Goal: Task Accomplishment & Management: Manage account settings

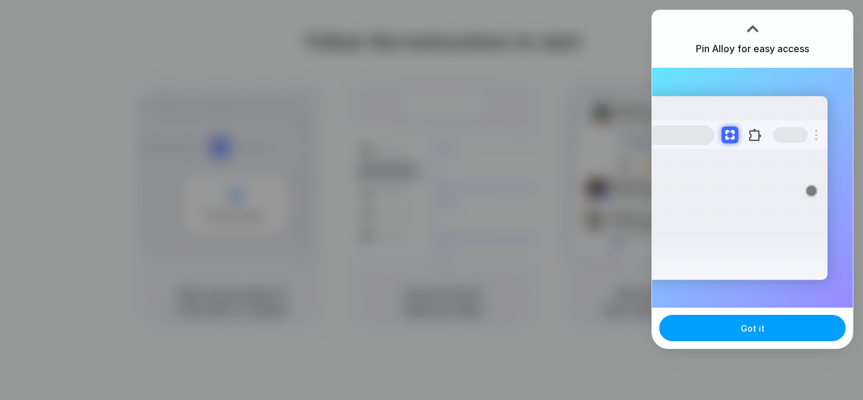
click at [752, 328] on span "Got it" at bounding box center [752, 328] width 24 height 13
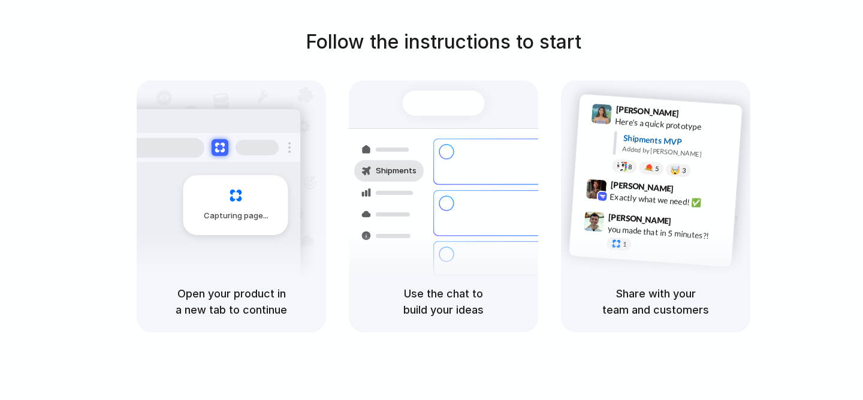
click at [449, 103] on div at bounding box center [444, 102] width 82 height 25
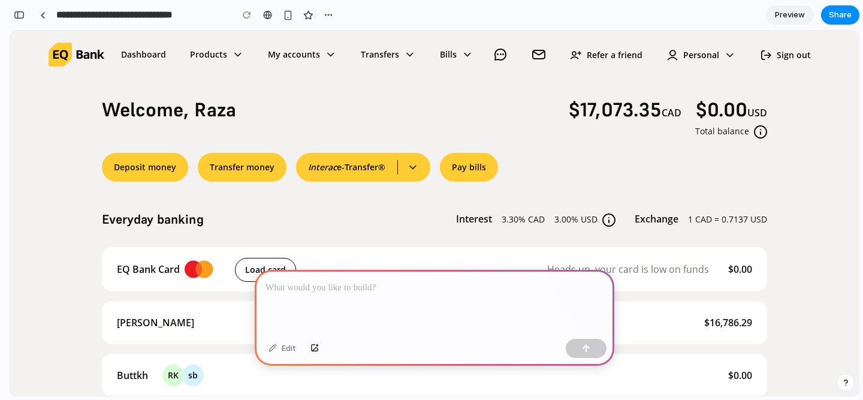
click at [597, 111] on span "$17,073.35 CAD" at bounding box center [625, 110] width 113 height 24
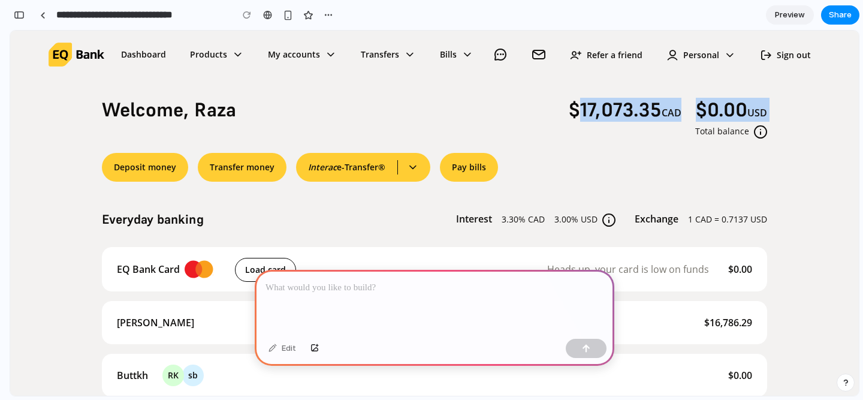
click at [597, 111] on span "$17,073.35 CAD" at bounding box center [625, 110] width 113 height 24
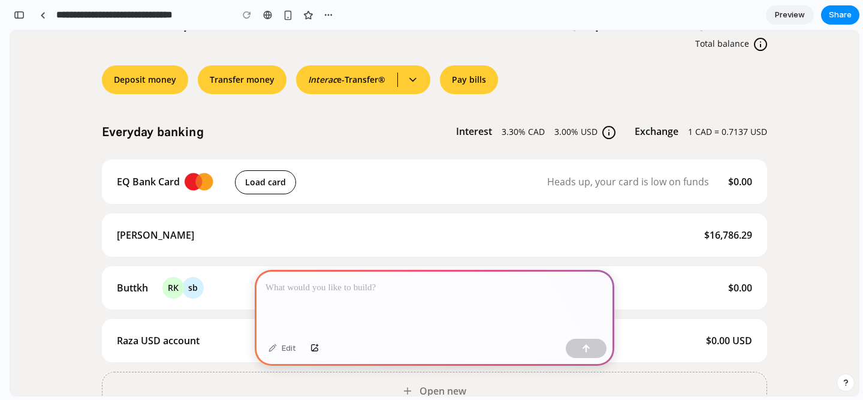
scroll to position [93, 0]
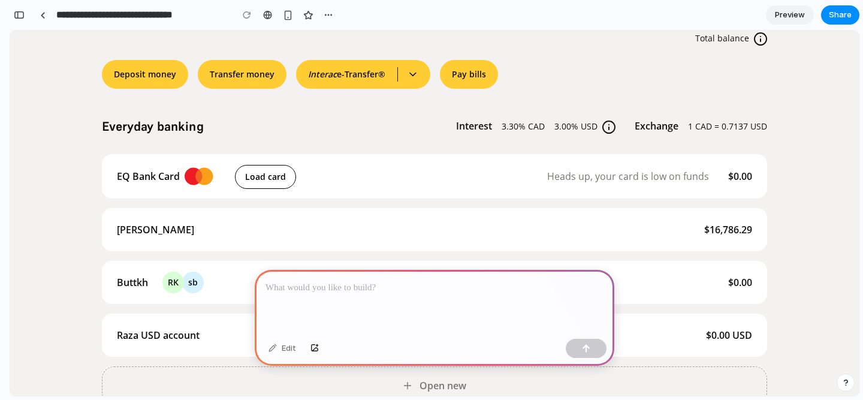
click at [434, 287] on p at bounding box center [434, 287] width 338 height 14
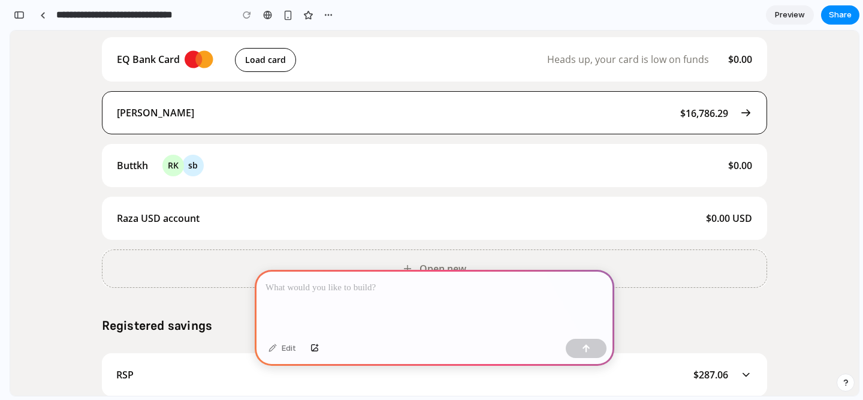
scroll to position [248, 0]
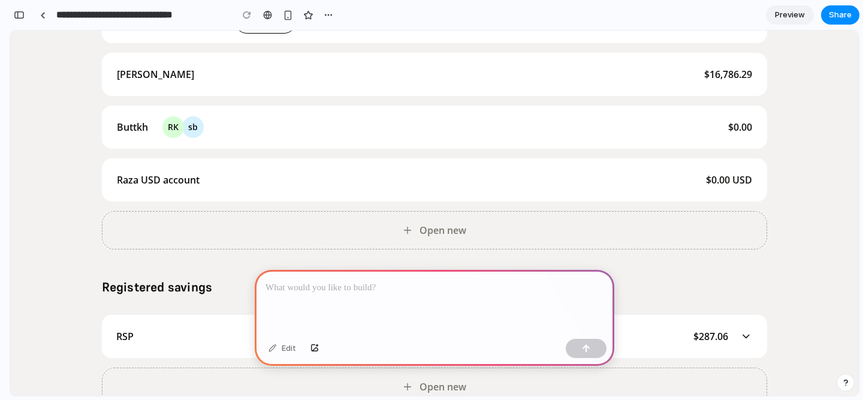
click at [361, 289] on p at bounding box center [434, 287] width 338 height 14
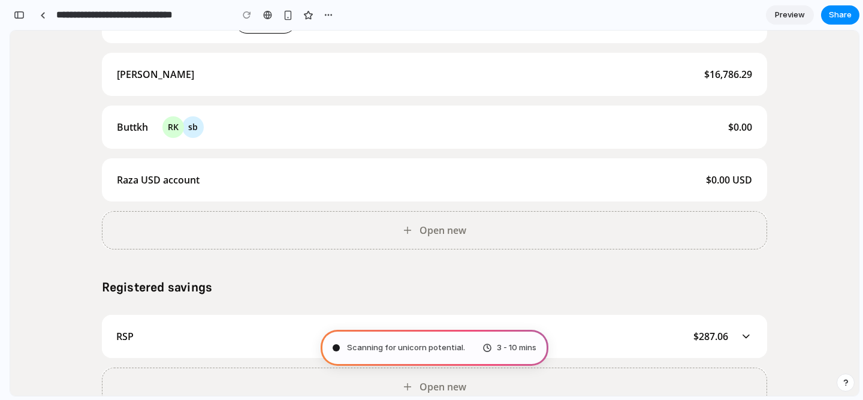
type input "**********"
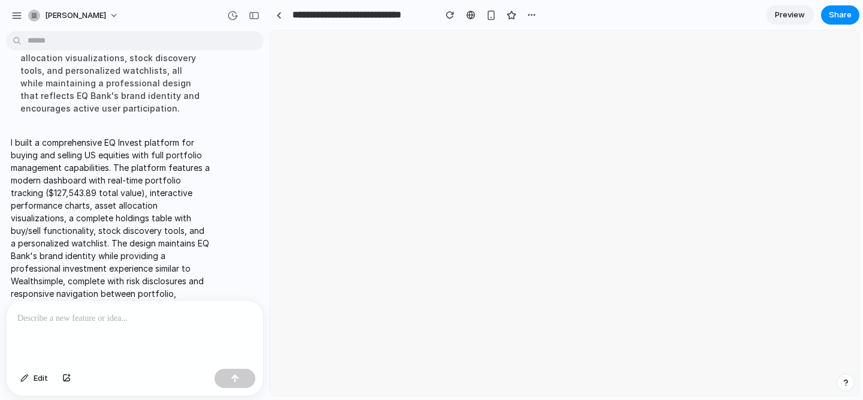
scroll to position [0, 0]
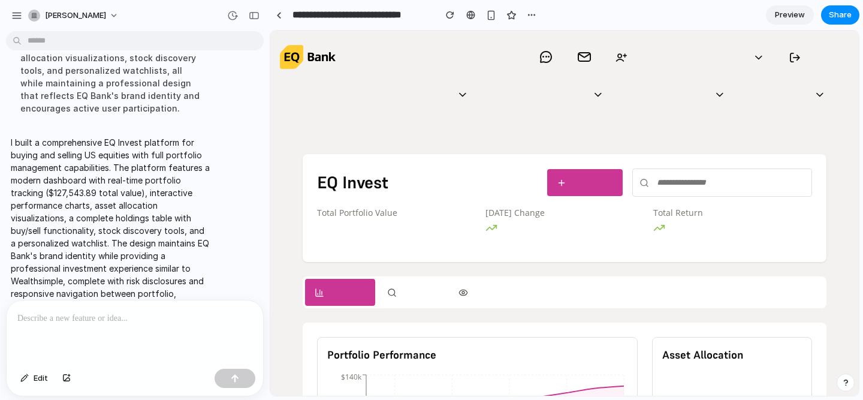
click at [705, 191] on input "text" at bounding box center [722, 182] width 180 height 28
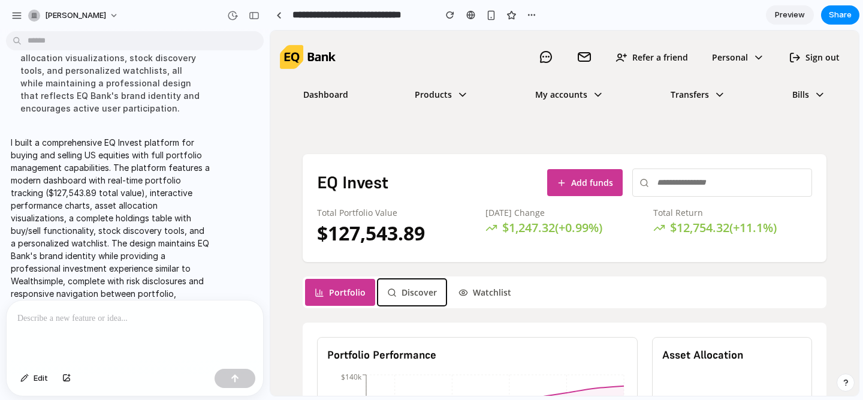
click at [409, 290] on button "Discover" at bounding box center [411, 292] width 69 height 27
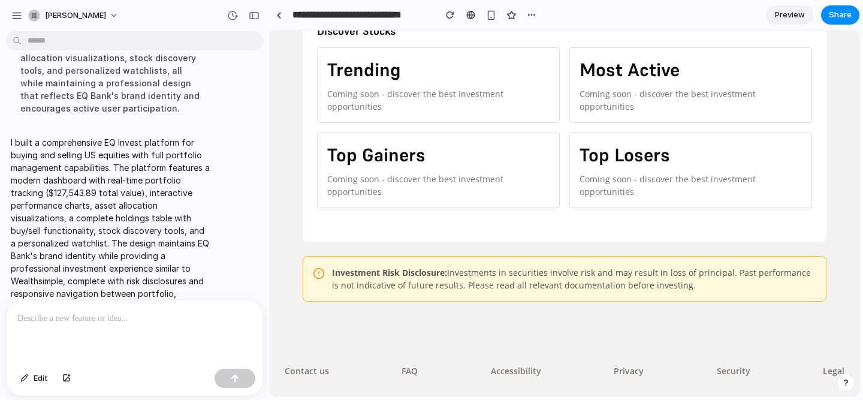
scroll to position [232, 0]
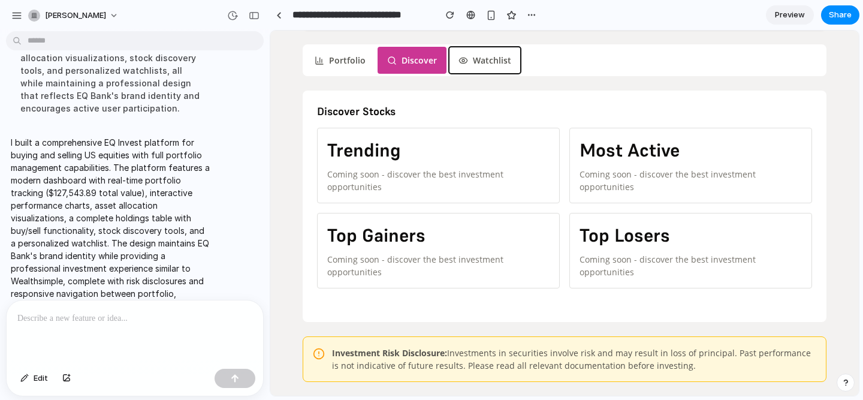
click at [489, 52] on button "Watchlist" at bounding box center [485, 60] width 72 height 27
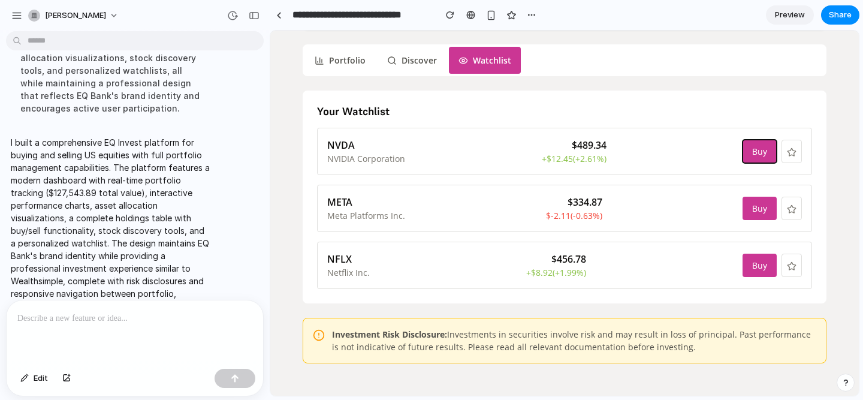
click at [763, 147] on button "Buy" at bounding box center [759, 151] width 34 height 23
click at [761, 209] on button "Buy" at bounding box center [759, 207] width 34 height 23
click at [762, 264] on button "Buy" at bounding box center [759, 264] width 34 height 23
click at [756, 158] on button "Buy" at bounding box center [759, 151] width 34 height 23
click at [756, 214] on button "Buy" at bounding box center [759, 207] width 34 height 23
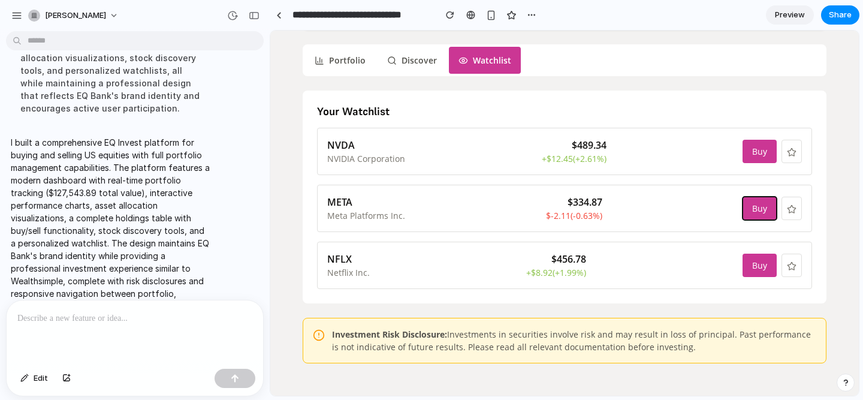
scroll to position [0, 0]
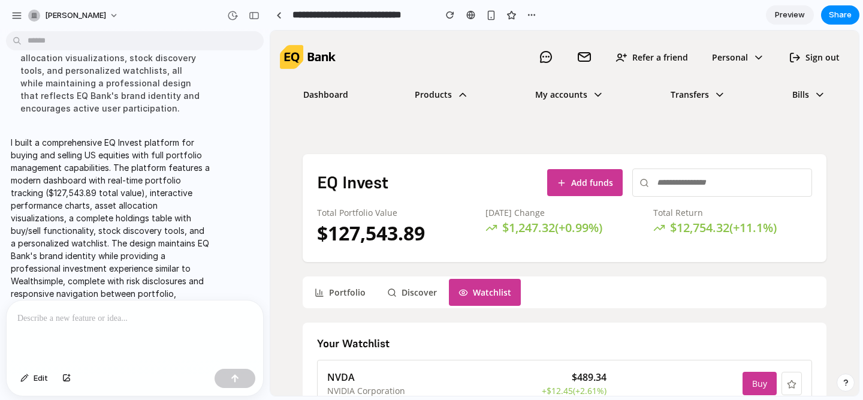
click at [459, 91] on icon at bounding box center [462, 94] width 12 height 14
click at [597, 94] on icon at bounding box center [598, 94] width 12 height 14
click at [724, 95] on link "Transfers" at bounding box center [698, 94] width 74 height 23
click at [806, 87] on link "Bills" at bounding box center [803, 94] width 43 height 23
click at [742, 59] on link "Personal" at bounding box center [738, 57] width 72 height 23
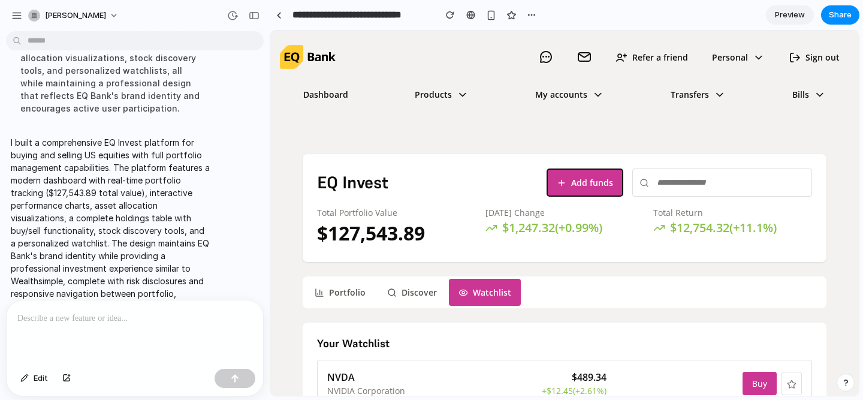
click at [584, 181] on button "Add funds" at bounding box center [584, 182] width 75 height 27
click at [346, 295] on button "Portfolio" at bounding box center [340, 292] width 70 height 27
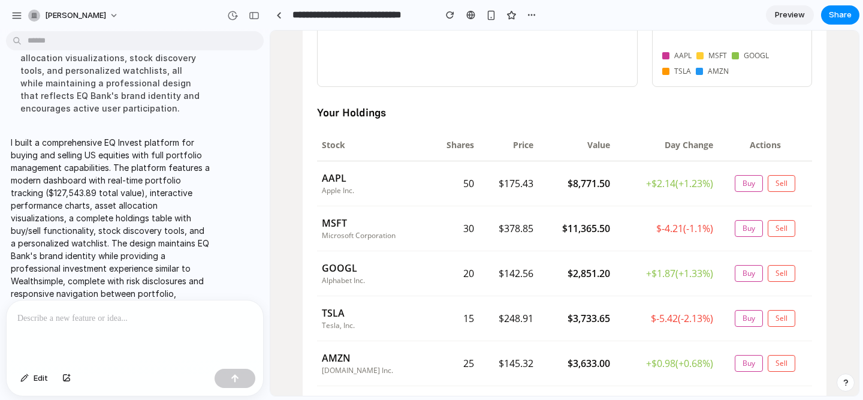
scroll to position [510, 0]
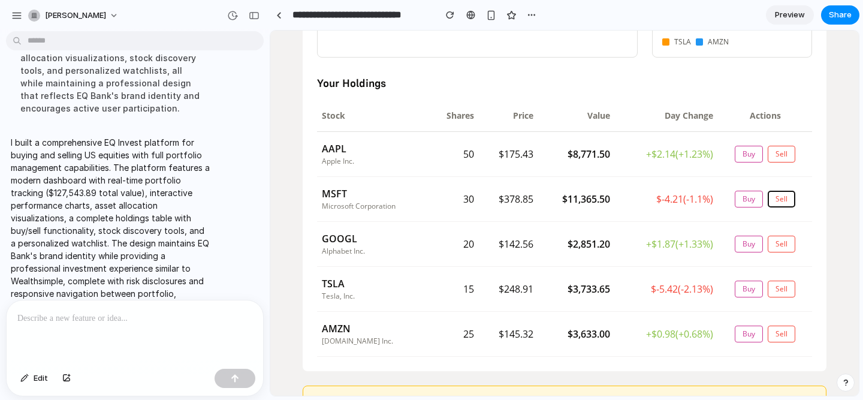
click at [784, 199] on button "Sell" at bounding box center [781, 199] width 28 height 17
click at [784, 243] on button "Sell" at bounding box center [781, 243] width 28 height 17
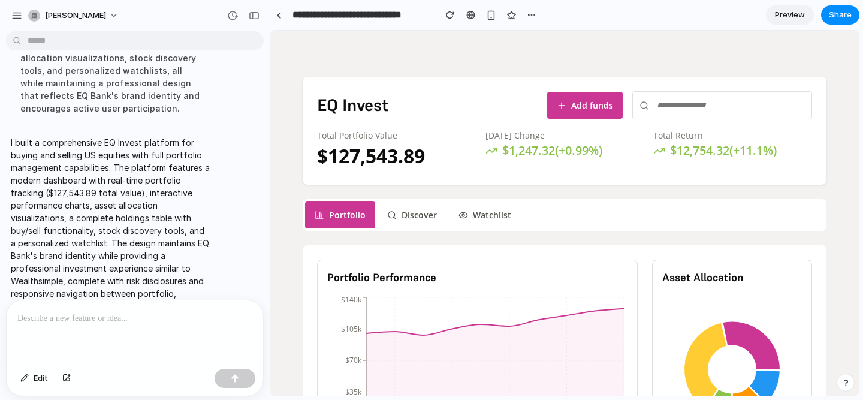
scroll to position [0, 0]
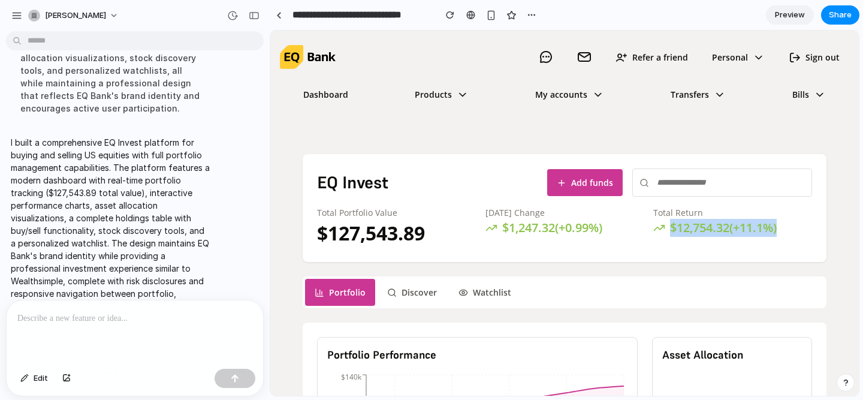
drag, startPoint x: 651, startPoint y: 226, endPoint x: 781, endPoint y: 225, distance: 130.0
click at [781, 225] on div "Total Portfolio Value $ 127,543.89 [DATE] Change $ 1,247.32 ( + 0.99 %) Total R…" at bounding box center [564, 226] width 495 height 41
click at [745, 225] on div "$ 12,754.32 (+ 11.1 %)" at bounding box center [732, 228] width 159 height 18
drag, startPoint x: 653, startPoint y: 212, endPoint x: 773, endPoint y: 231, distance: 121.3
click at [773, 232] on div "Total Return $ 12,754.32 (+ 11.1 %)" at bounding box center [732, 226] width 159 height 41
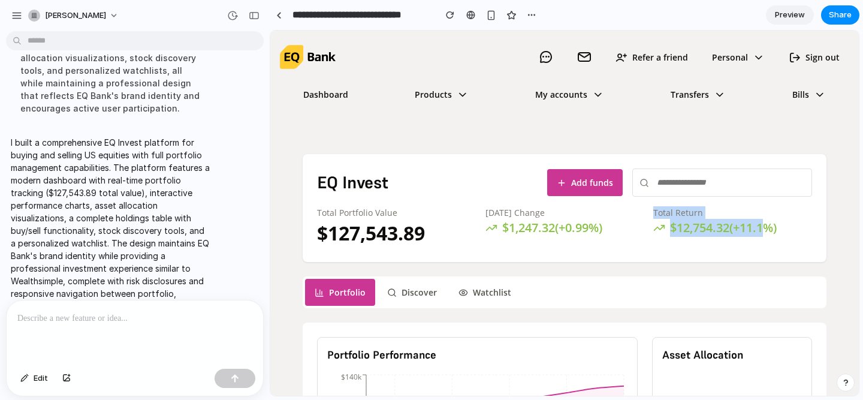
click at [785, 231] on div "$ 12,754.32 (+ 11.1 %)" at bounding box center [732, 228] width 159 height 18
click at [781, 231] on div "$ 12,754.32 (+ 11.1 %)" at bounding box center [732, 228] width 159 height 18
click at [728, 245] on div "Total Return $ 12,754.32 (+ 11.1 %)" at bounding box center [732, 226] width 159 height 41
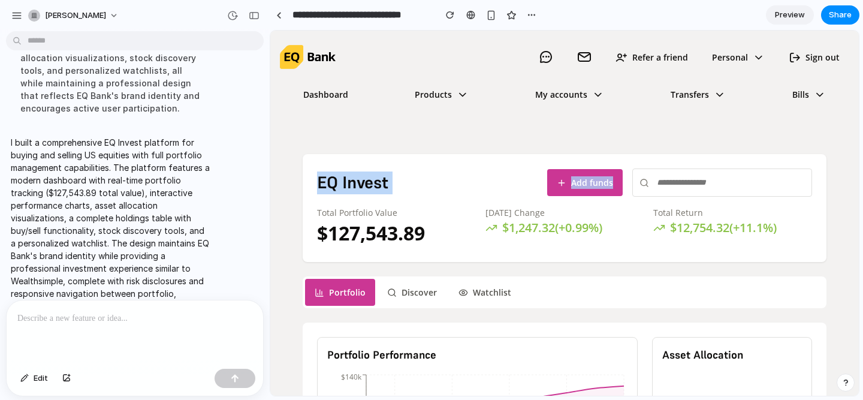
drag, startPoint x: 319, startPoint y: 183, endPoint x: 499, endPoint y: 192, distance: 180.5
click at [499, 192] on div "EQ Invest Add funds" at bounding box center [564, 182] width 495 height 28
click at [555, 174] on button "Add funds" at bounding box center [584, 182] width 75 height 27
click at [792, 12] on span "Preview" at bounding box center [790, 15] width 30 height 12
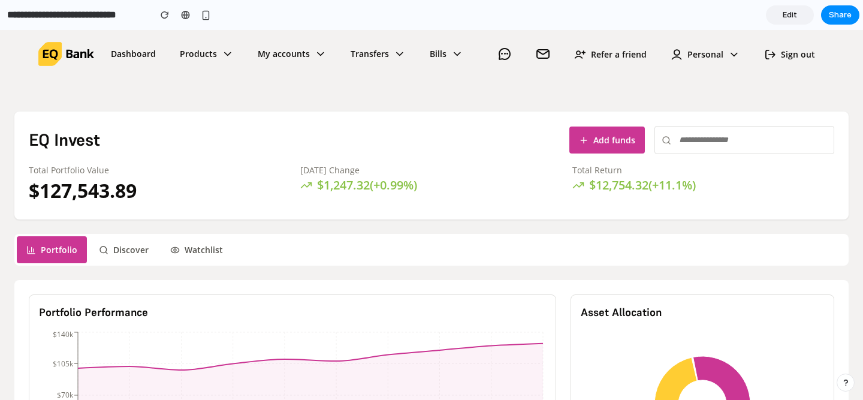
click at [605, 133] on button "Add funds" at bounding box center [606, 139] width 75 height 27
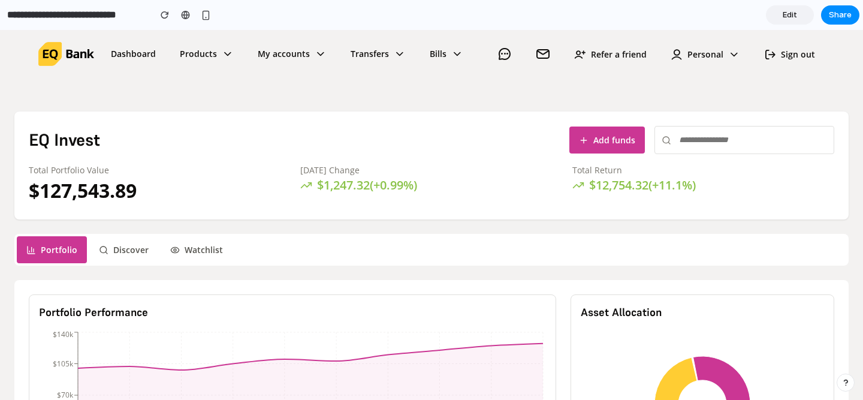
click at [620, 158] on div "EQ Invest Add funds Total Portfolio Value $ 127,543.89 [DATE] Change $ 1,247.32…" at bounding box center [431, 165] width 834 height 108
click at [617, 147] on button "Add funds" at bounding box center [606, 139] width 75 height 27
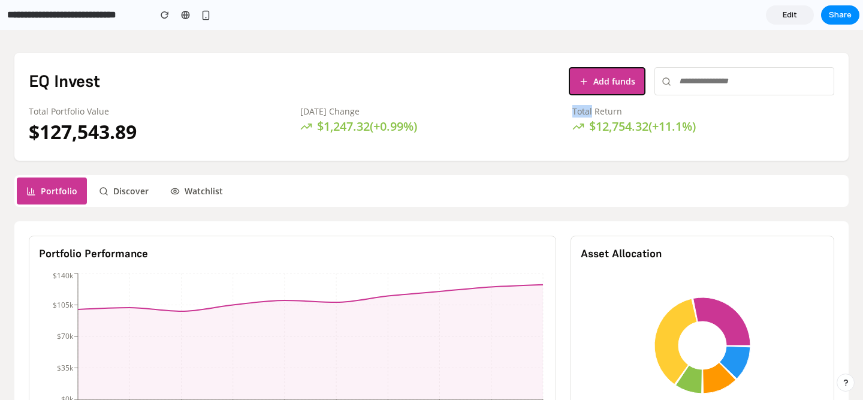
scroll to position [57, 0]
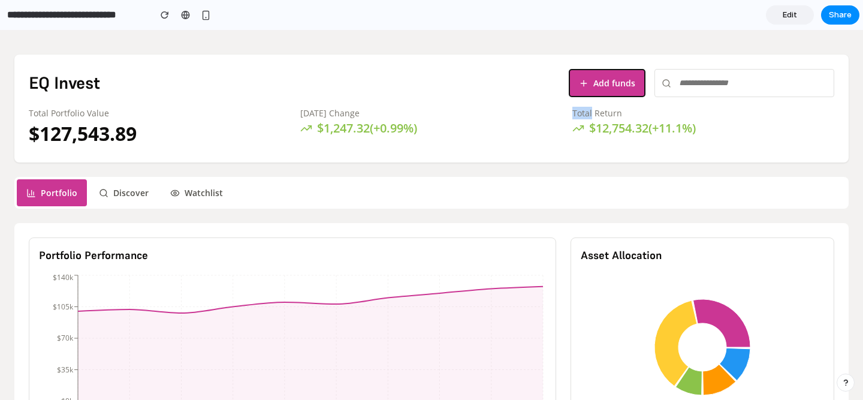
click at [625, 77] on button "Add funds" at bounding box center [606, 82] width 75 height 27
click at [716, 76] on input "text" at bounding box center [744, 83] width 180 height 28
type input "*"
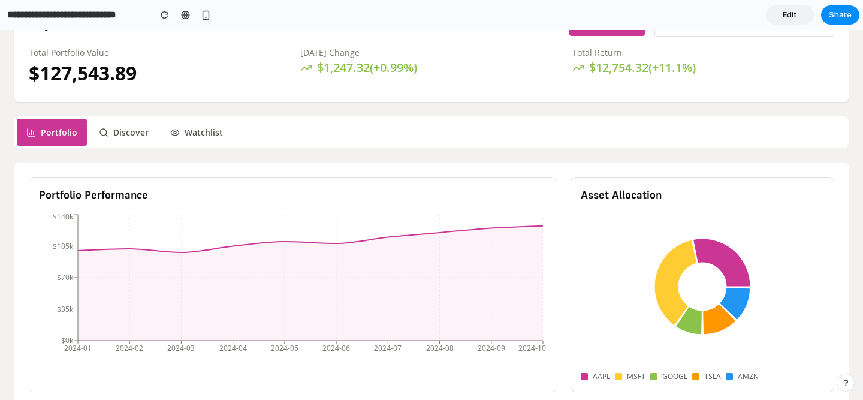
scroll to position [0, 0]
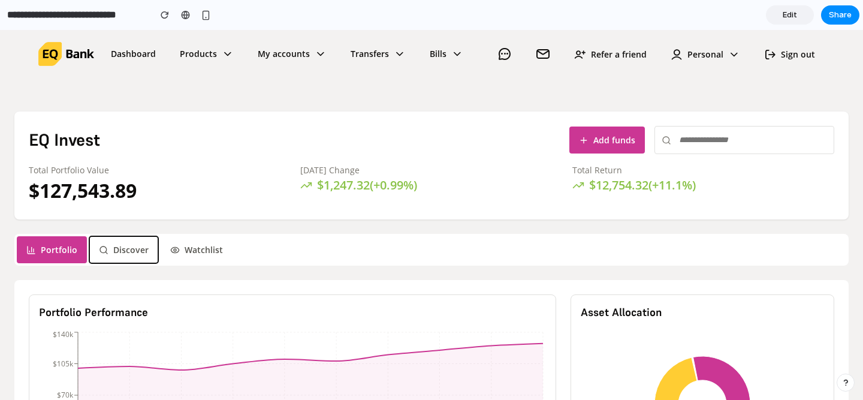
click at [132, 252] on button "Discover" at bounding box center [123, 249] width 69 height 27
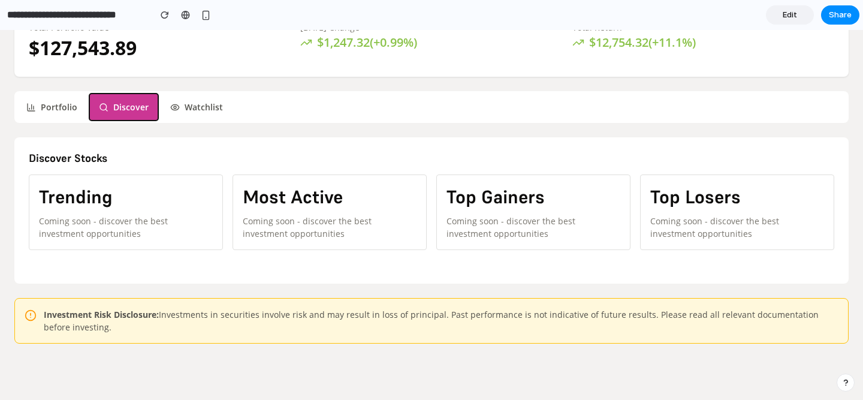
scroll to position [143, 0]
click at [58, 107] on button "Portfolio" at bounding box center [52, 106] width 70 height 27
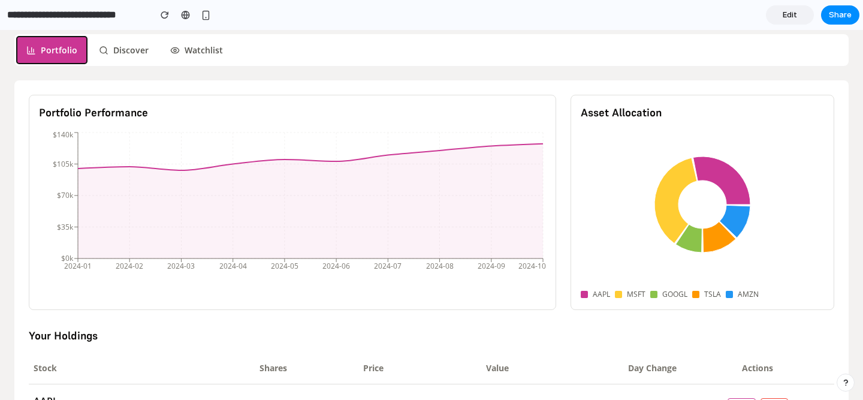
scroll to position [0, 0]
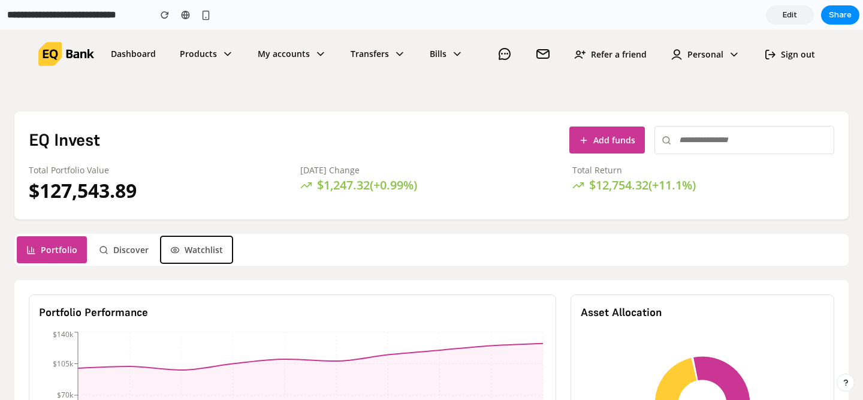
click at [190, 244] on button "Watchlist" at bounding box center [197, 249] width 72 height 27
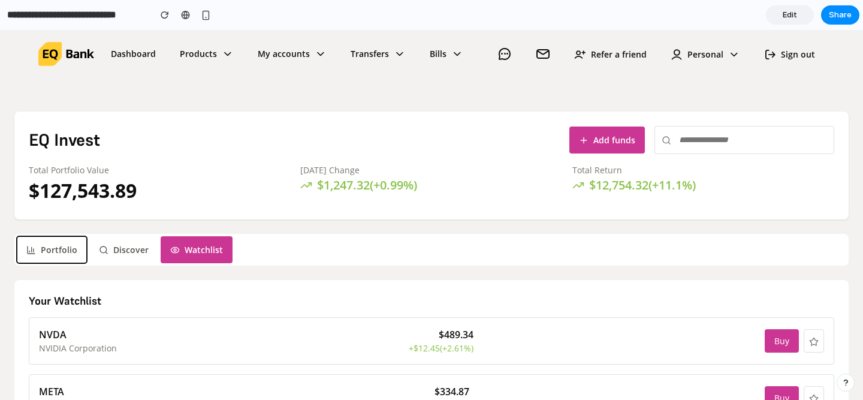
click at [43, 254] on button "Portfolio" at bounding box center [52, 249] width 70 height 27
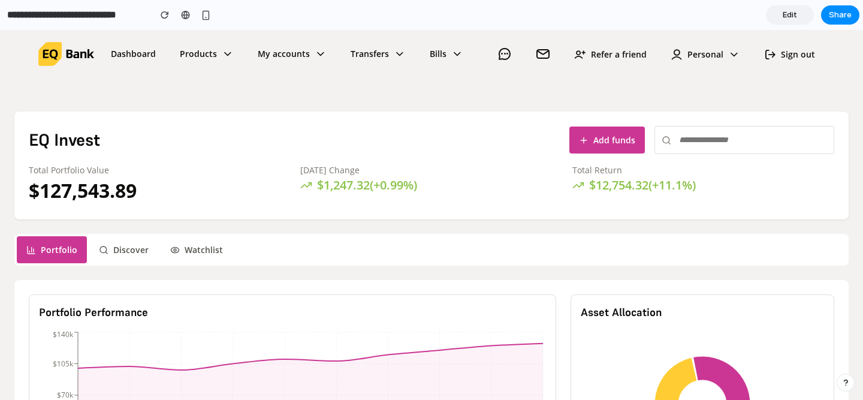
click at [565, 170] on div "Total Portfolio Value $ 127,543.89 [DATE] Change $ 1,247.32 ( + 0.99 %) Total R…" at bounding box center [431, 184] width 805 height 41
click at [623, 167] on div "Total Return" at bounding box center [703, 170] width 262 height 13
click at [615, 143] on button "Add funds" at bounding box center [606, 139] width 75 height 27
click at [825, 12] on button "Share" at bounding box center [840, 14] width 38 height 19
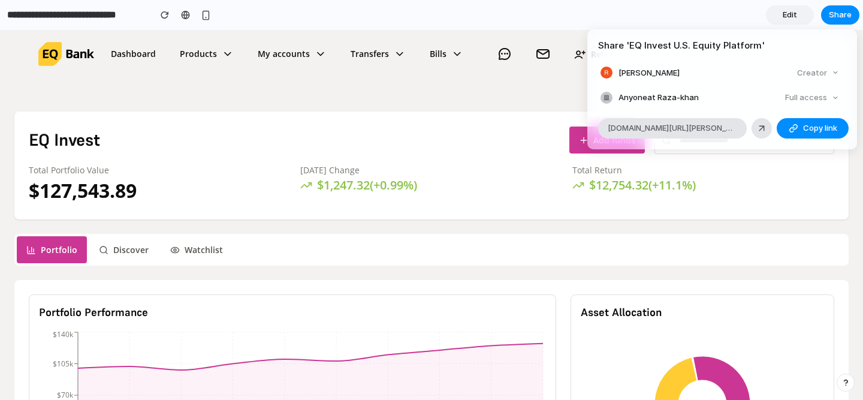
click at [666, 98] on span "Anyone at [PERSON_NAME]" at bounding box center [658, 98] width 80 height 12
click at [792, 95] on div "Full access" at bounding box center [812, 97] width 64 height 17
click at [833, 94] on div "Full access" at bounding box center [812, 97] width 64 height 17
click at [834, 95] on div "Full access" at bounding box center [812, 97] width 64 height 17
click at [834, 70] on div "Creator" at bounding box center [818, 73] width 52 height 17
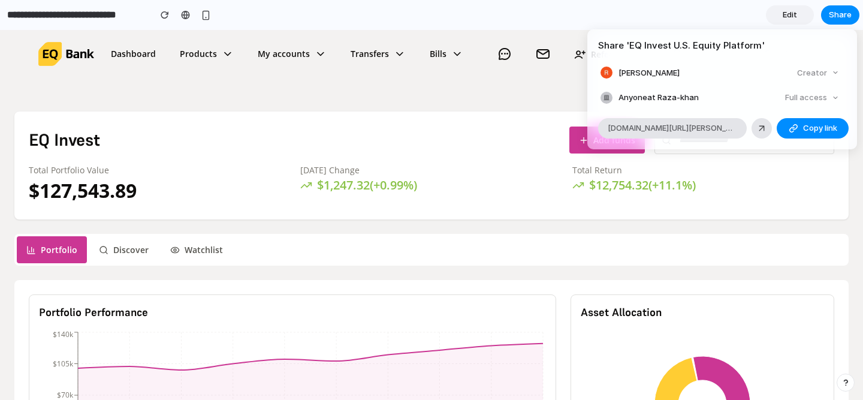
click at [836, 71] on div "Creator" at bounding box center [818, 73] width 52 height 17
click at [643, 95] on span "Anyone at [PERSON_NAME]" at bounding box center [658, 98] width 80 height 12
click at [598, 100] on ul "[PERSON_NAME] Creator Anyone at Raza-khan Full access" at bounding box center [722, 85] width 270 height 41
click at [604, 100] on div at bounding box center [606, 98] width 12 height 12
click at [817, 121] on button "Copy link" at bounding box center [812, 128] width 72 height 20
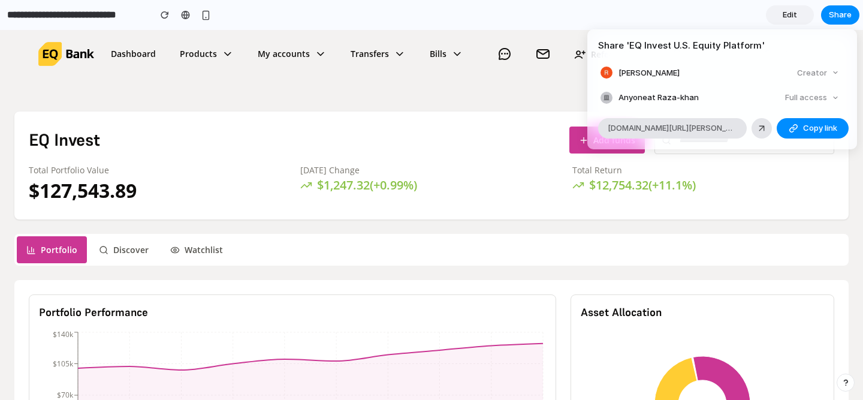
click at [818, 101] on div "Full access" at bounding box center [812, 97] width 64 height 17
click at [812, 122] on span "Copy link" at bounding box center [820, 128] width 34 height 12
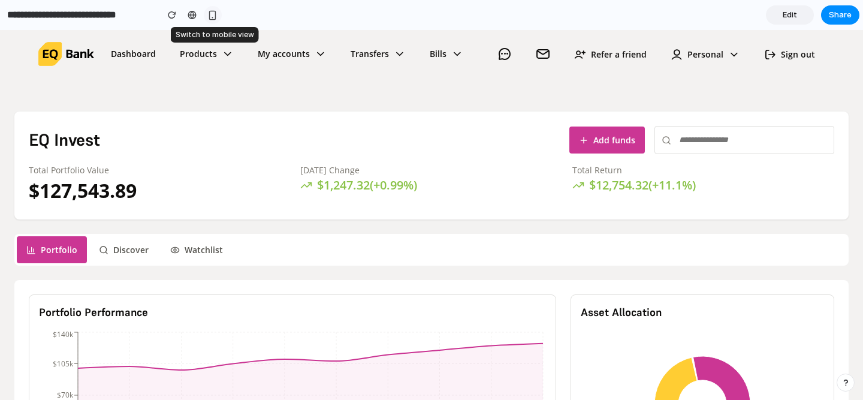
click at [214, 11] on div "button" at bounding box center [212, 15] width 10 height 10
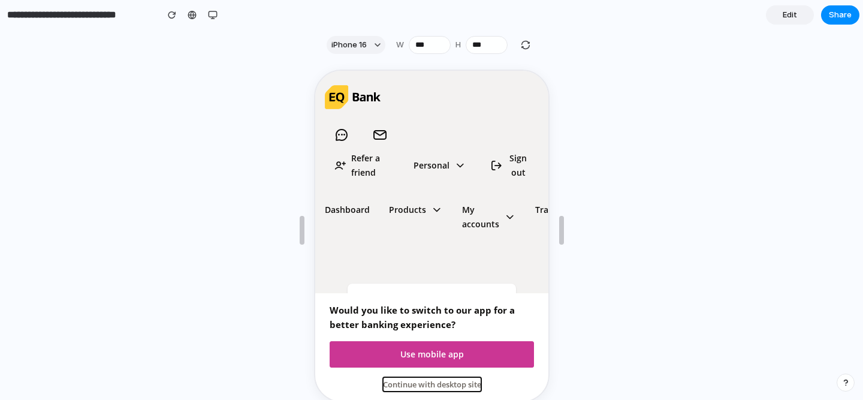
click at [451, 385] on button "Continue with desktop site" at bounding box center [430, 383] width 98 height 14
click at [436, 383] on button "Continue with desktop site" at bounding box center [430, 383] width 98 height 14
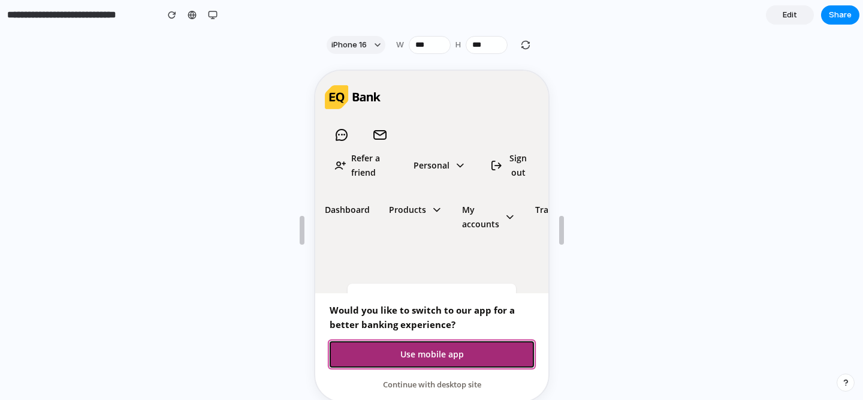
click at [424, 354] on button "Use mobile app" at bounding box center [430, 353] width 204 height 26
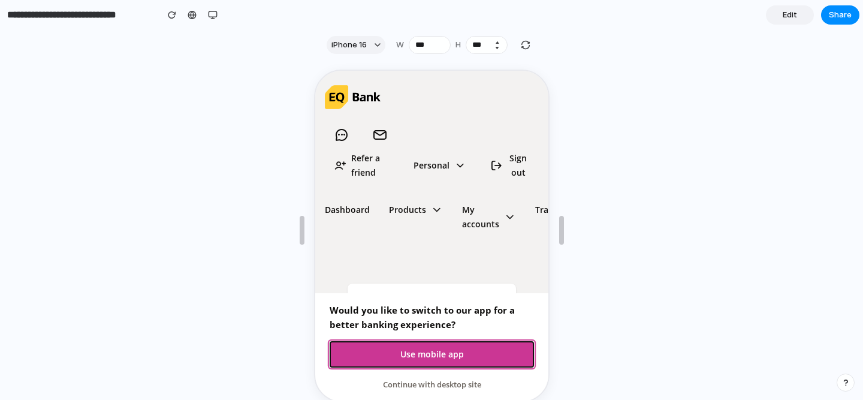
click at [498, 47] on button "Decrement" at bounding box center [497, 47] width 12 height 7
type input "***"
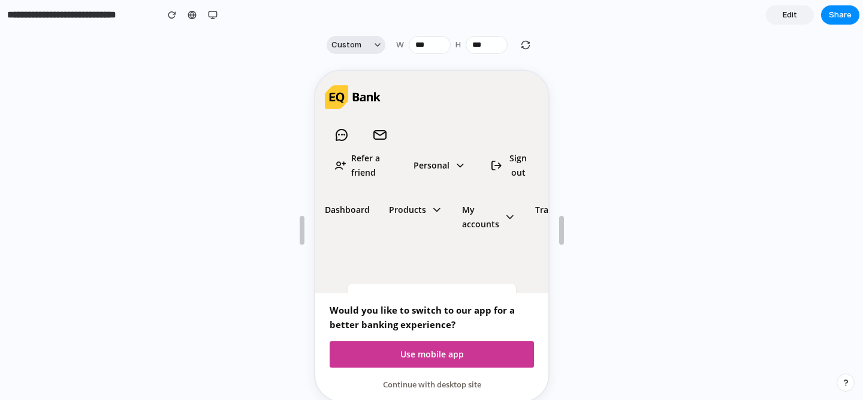
click at [350, 41] on span "Custom" at bounding box center [346, 45] width 30 height 12
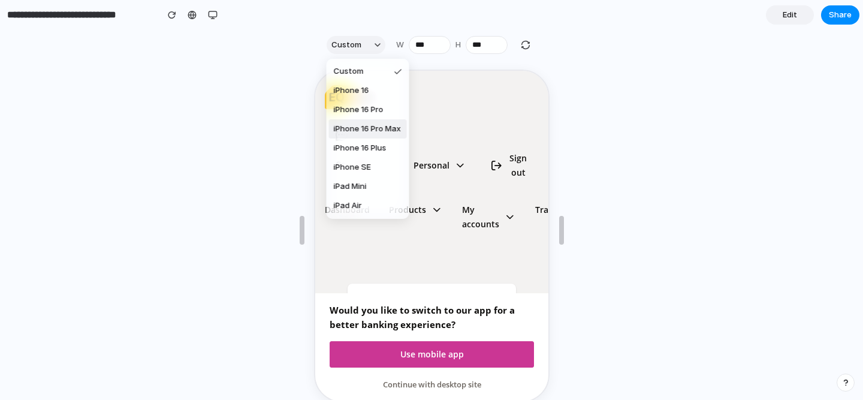
click at [372, 127] on span "iPhone 16 Pro Max" at bounding box center [367, 129] width 67 height 12
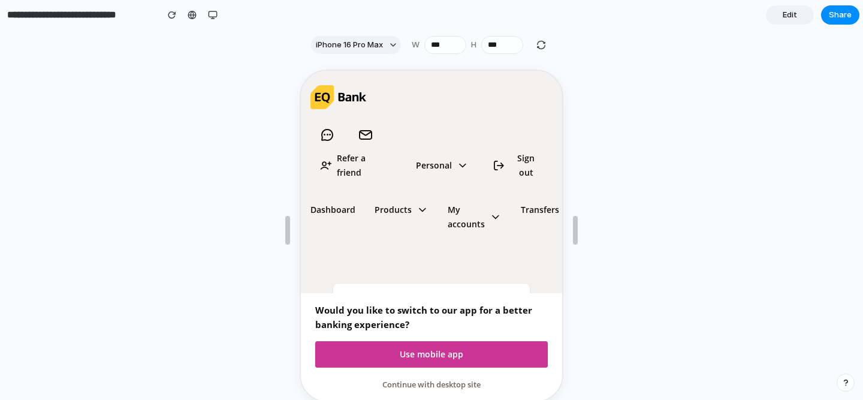
type input "***"
